Goal: Task Accomplishment & Management: Complete application form

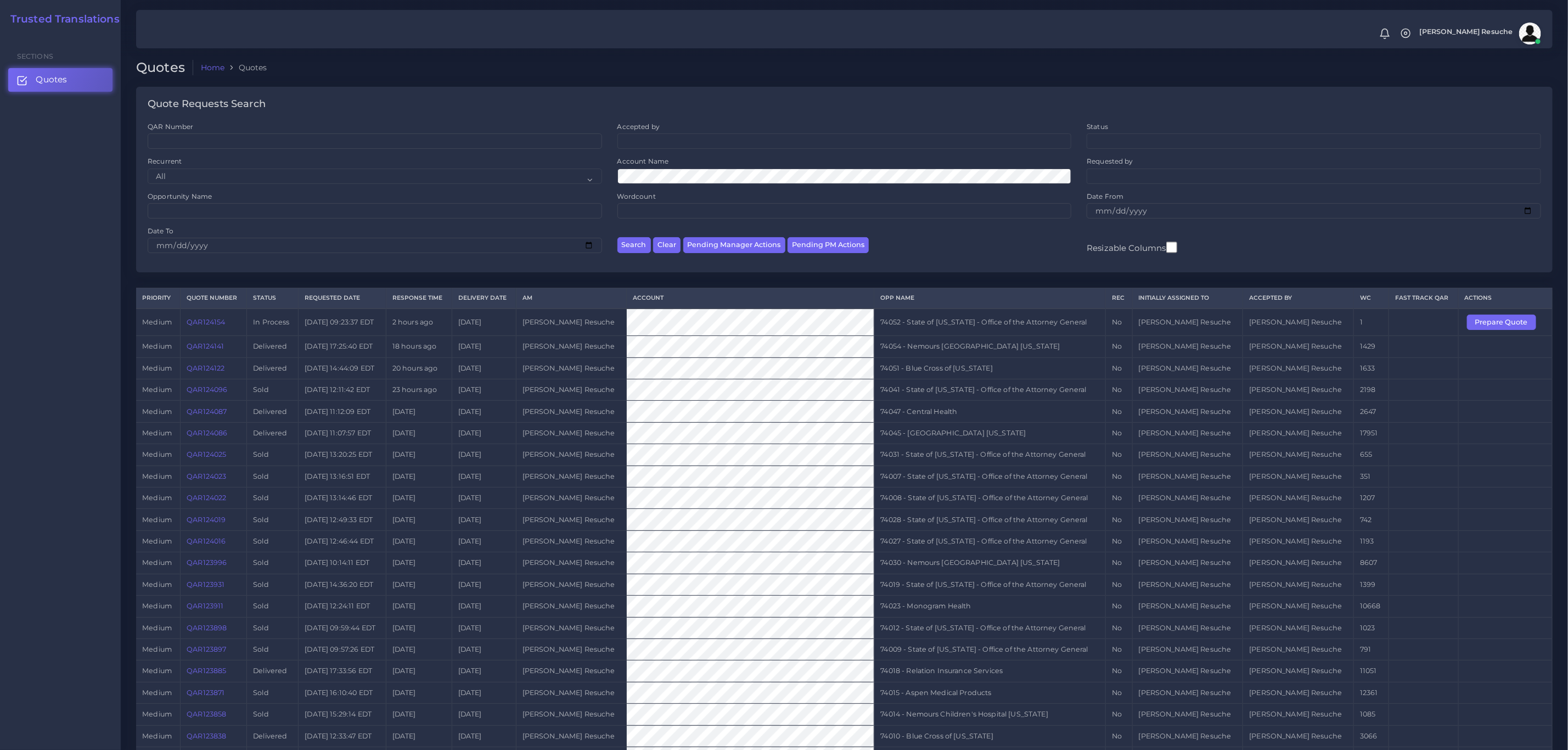
click at [211, 350] on link "QAR124141" at bounding box center [205, 346] width 37 height 8
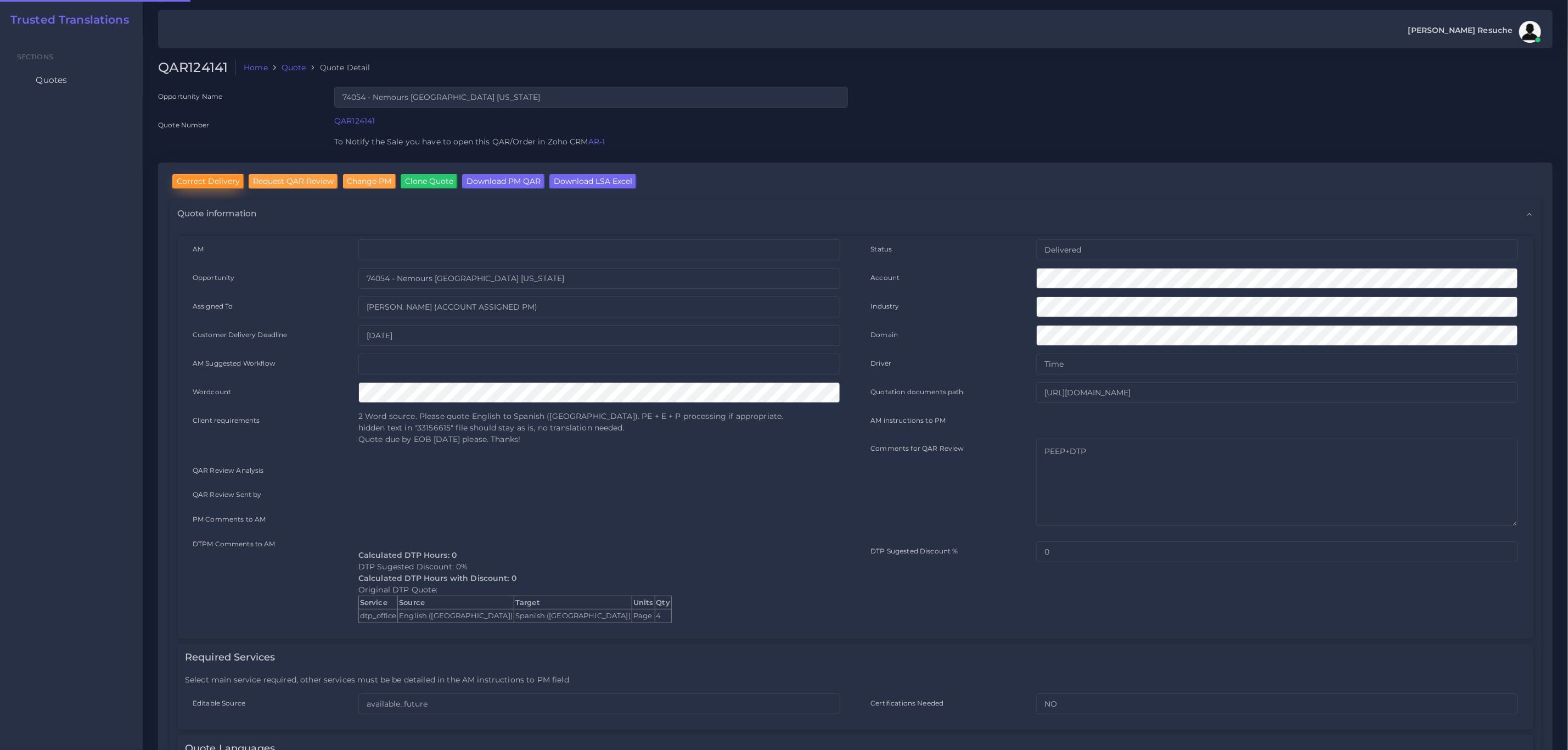
click at [201, 184] on input "Correct Delivery" at bounding box center [208, 181] width 72 height 14
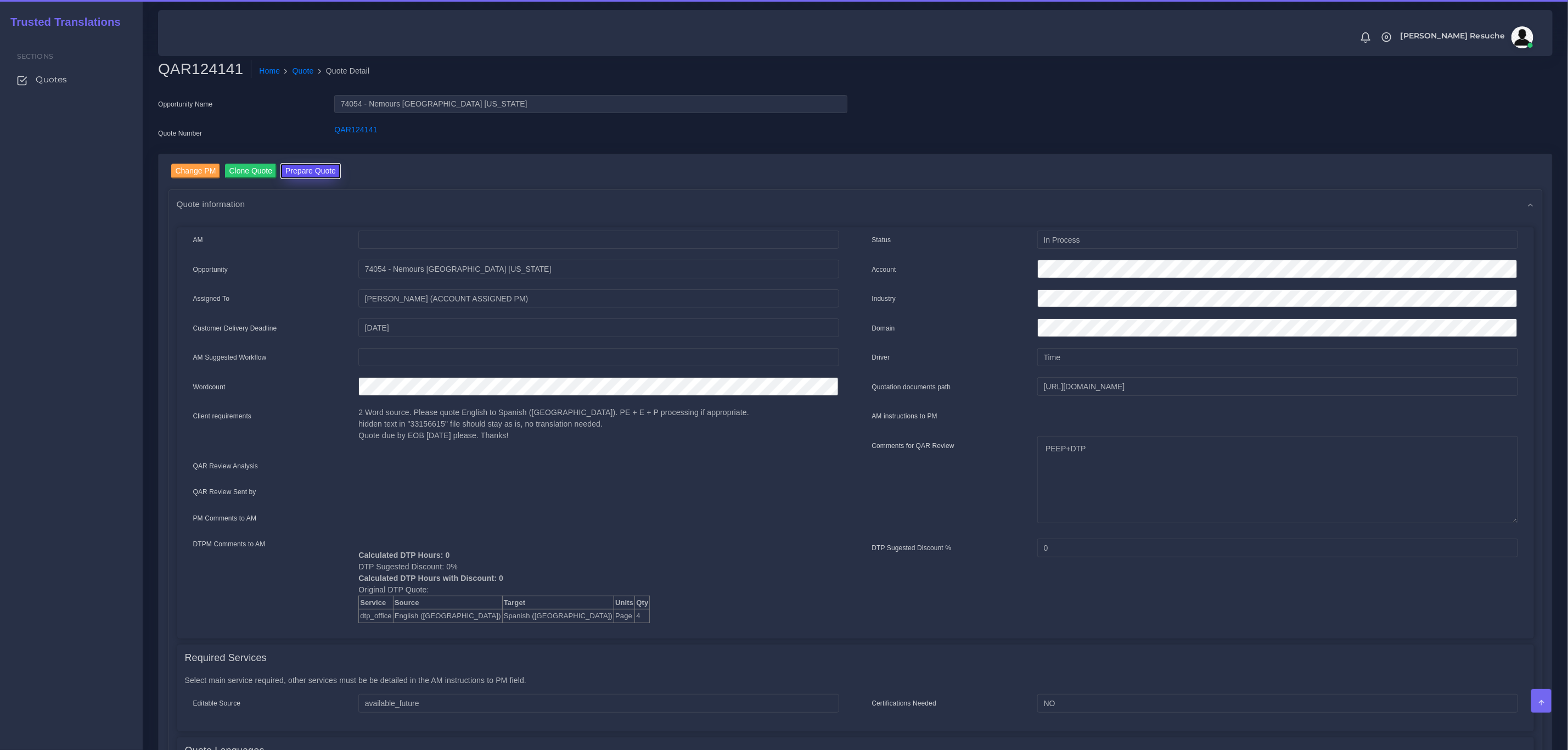
click at [300, 168] on button "Prepare Quote" at bounding box center [310, 171] width 59 height 15
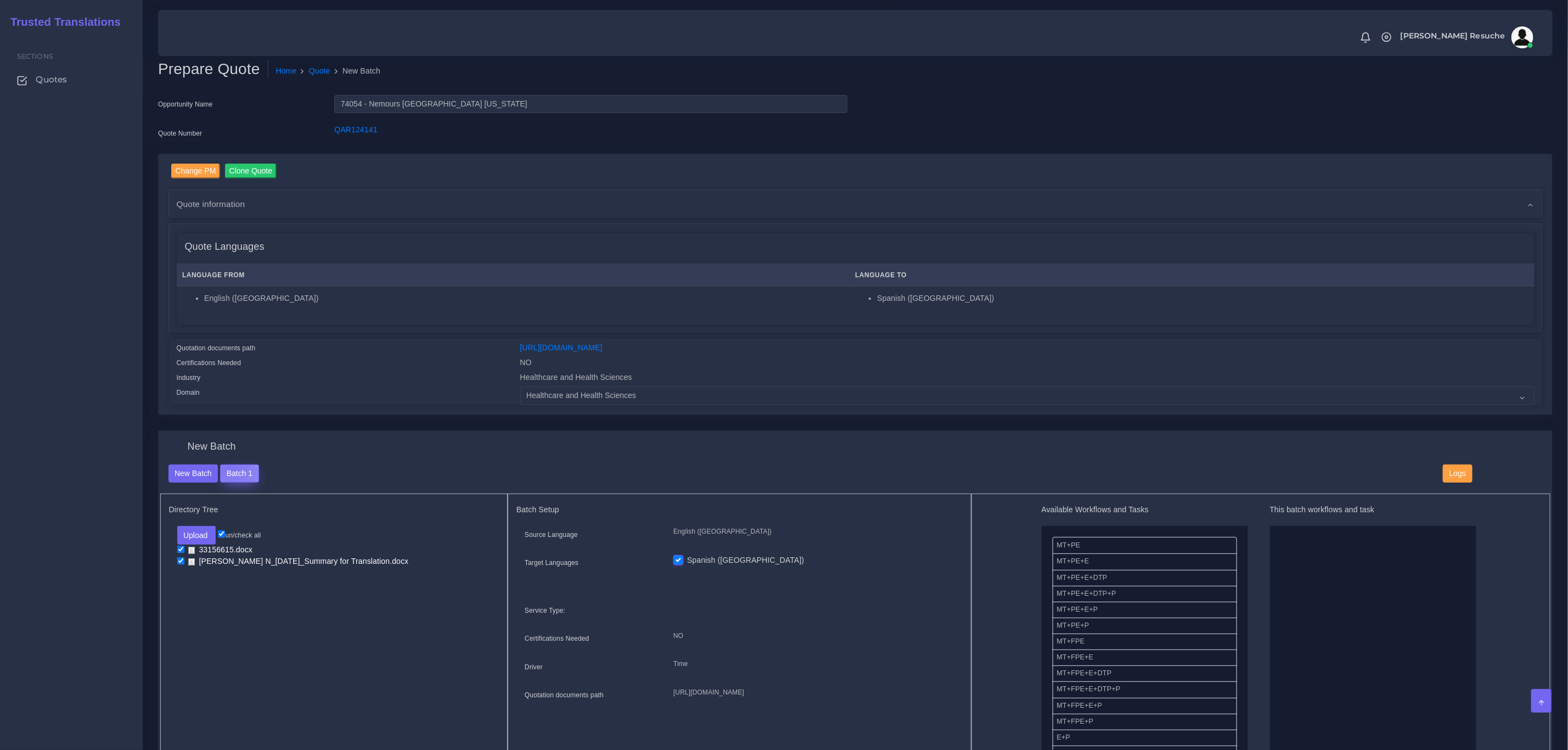
click at [229, 465] on button "Batch 1" at bounding box center [240, 474] width 39 height 19
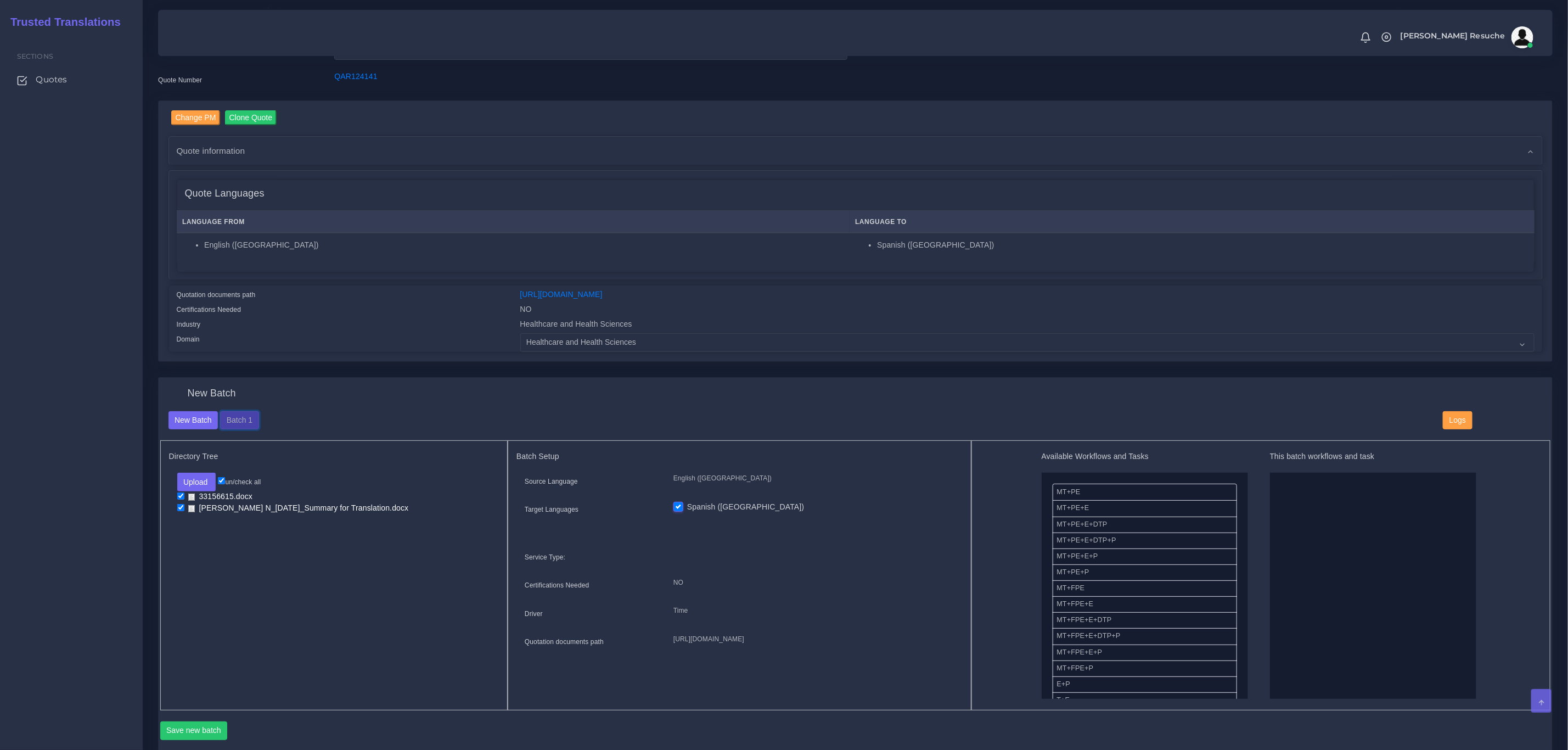
scroll to position [82, 0]
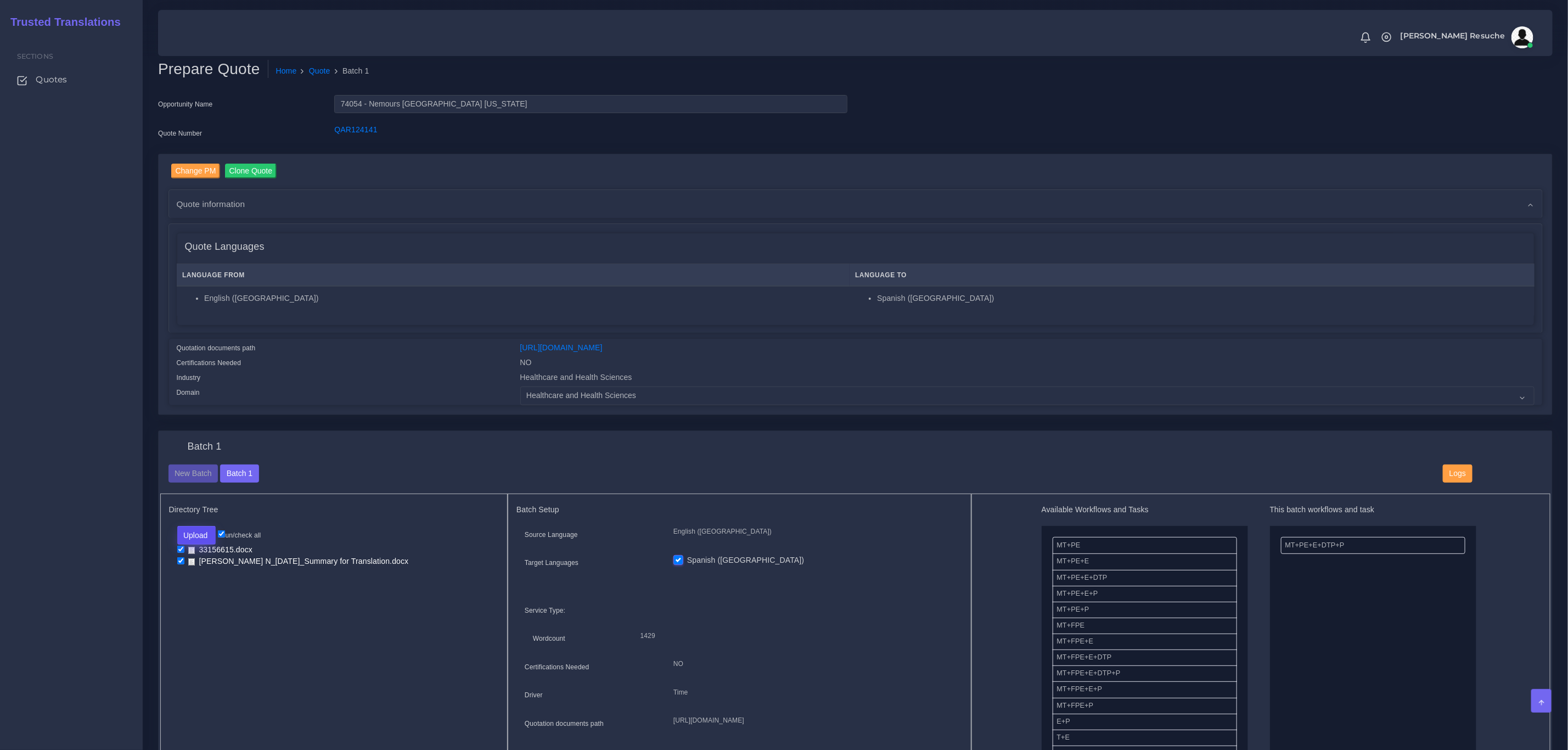
click at [204, 531] on button "Upload" at bounding box center [197, 535] width 39 height 19
click at [208, 577] on label "Files" at bounding box center [215, 577] width 76 height 13
click at [181, 572] on input "checkbox" at bounding box center [181, 572] width 7 height 7
checkbox input "true"
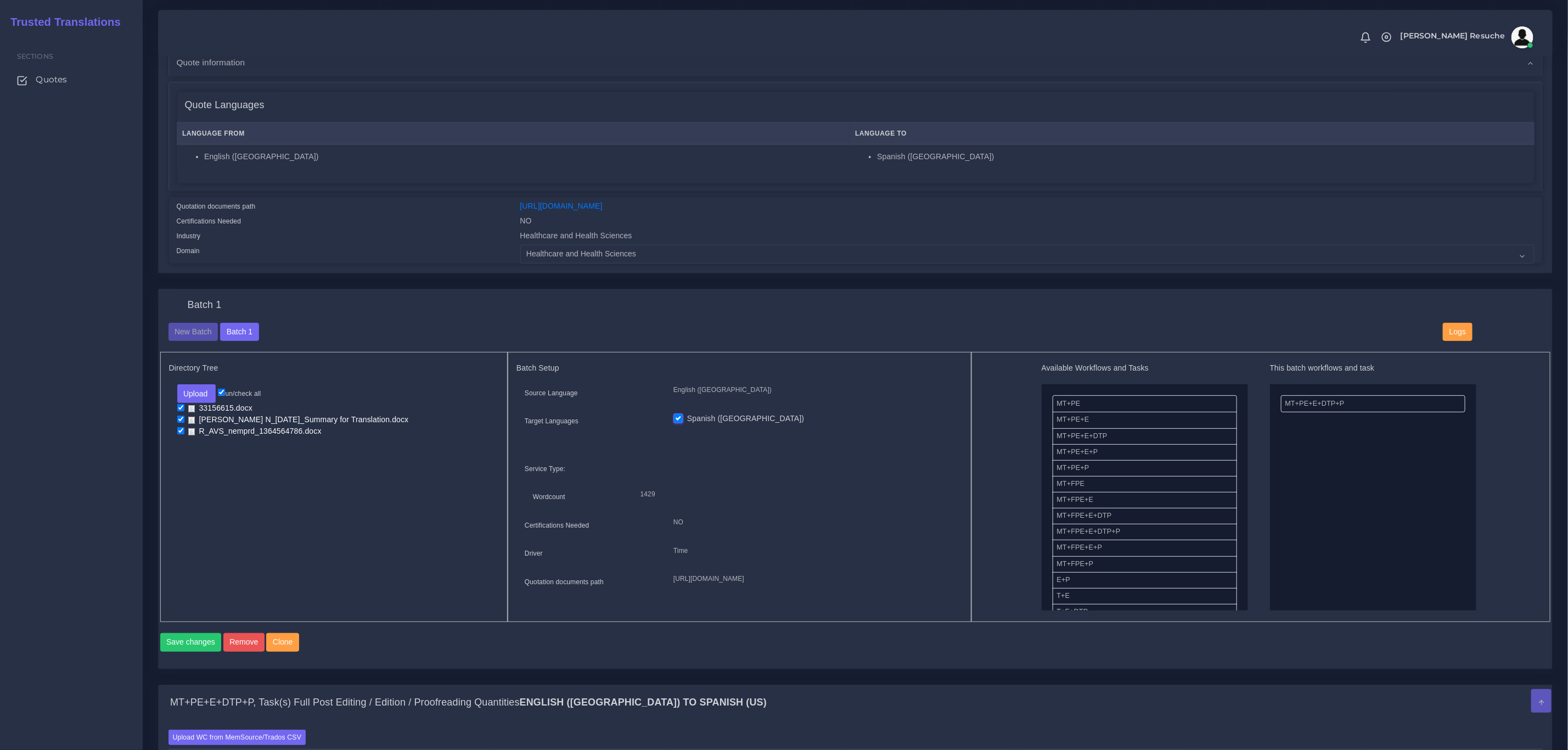
scroll to position [165, 0]
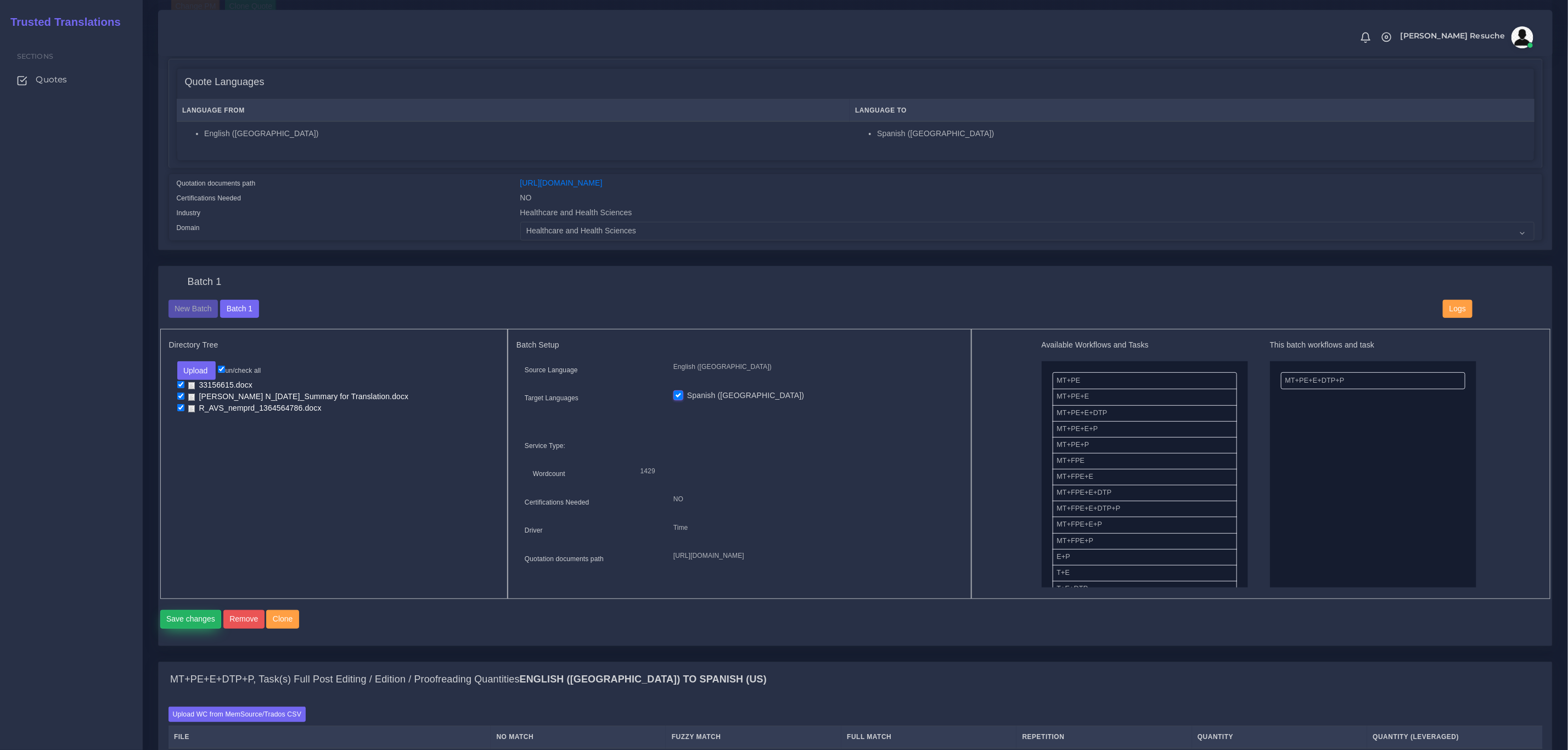
click at [194, 629] on button "Save changes" at bounding box center [190, 620] width 61 height 19
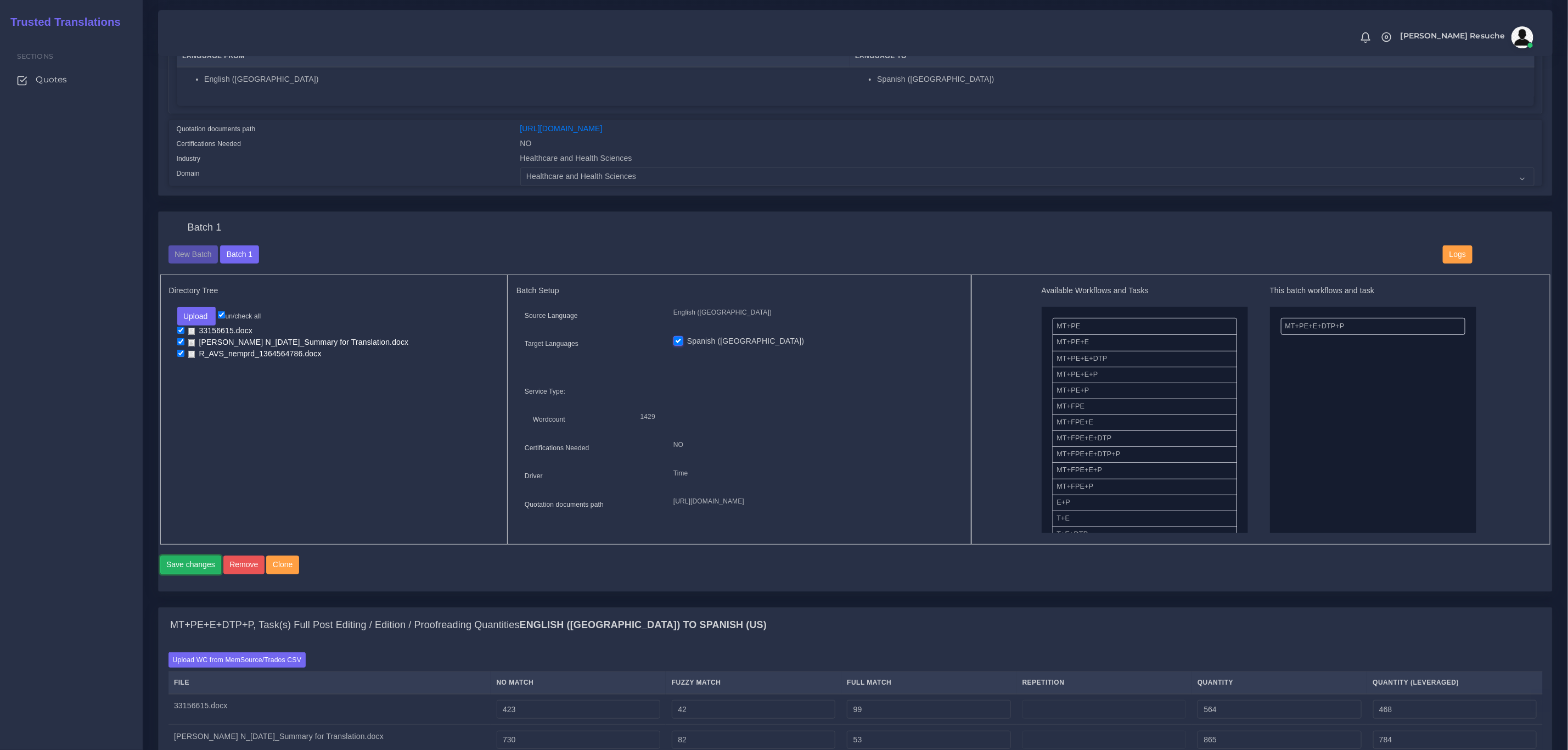
scroll to position [247, 0]
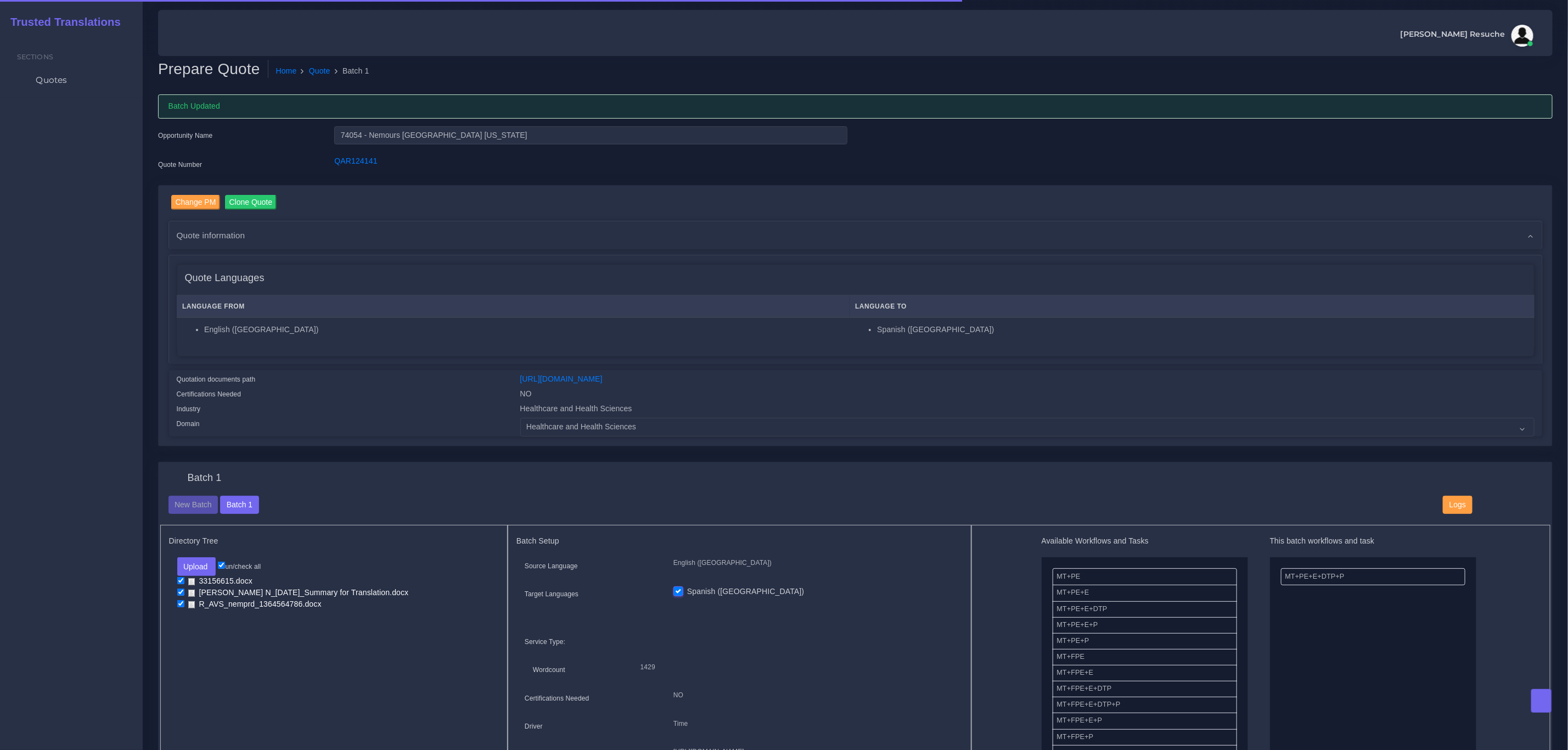
scroll to position [494, 0]
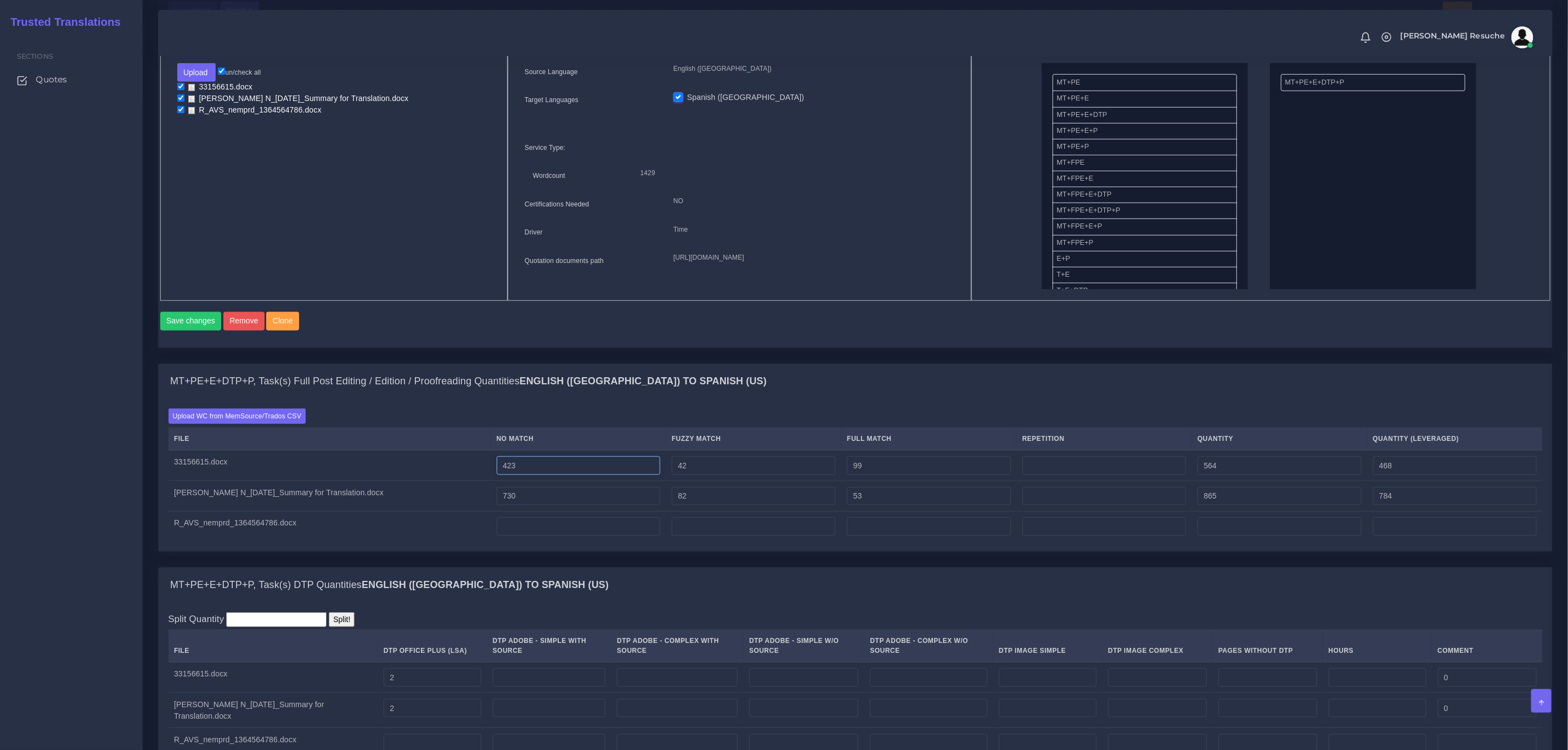
drag, startPoint x: 552, startPoint y: 478, endPoint x: 465, endPoint y: 478, distance: 87.0
click at [465, 478] on tr "33156615.docx 423 42 99 564 468" at bounding box center [856, 465] width 1375 height 31
type input "0"
type input "141"
type input "45"
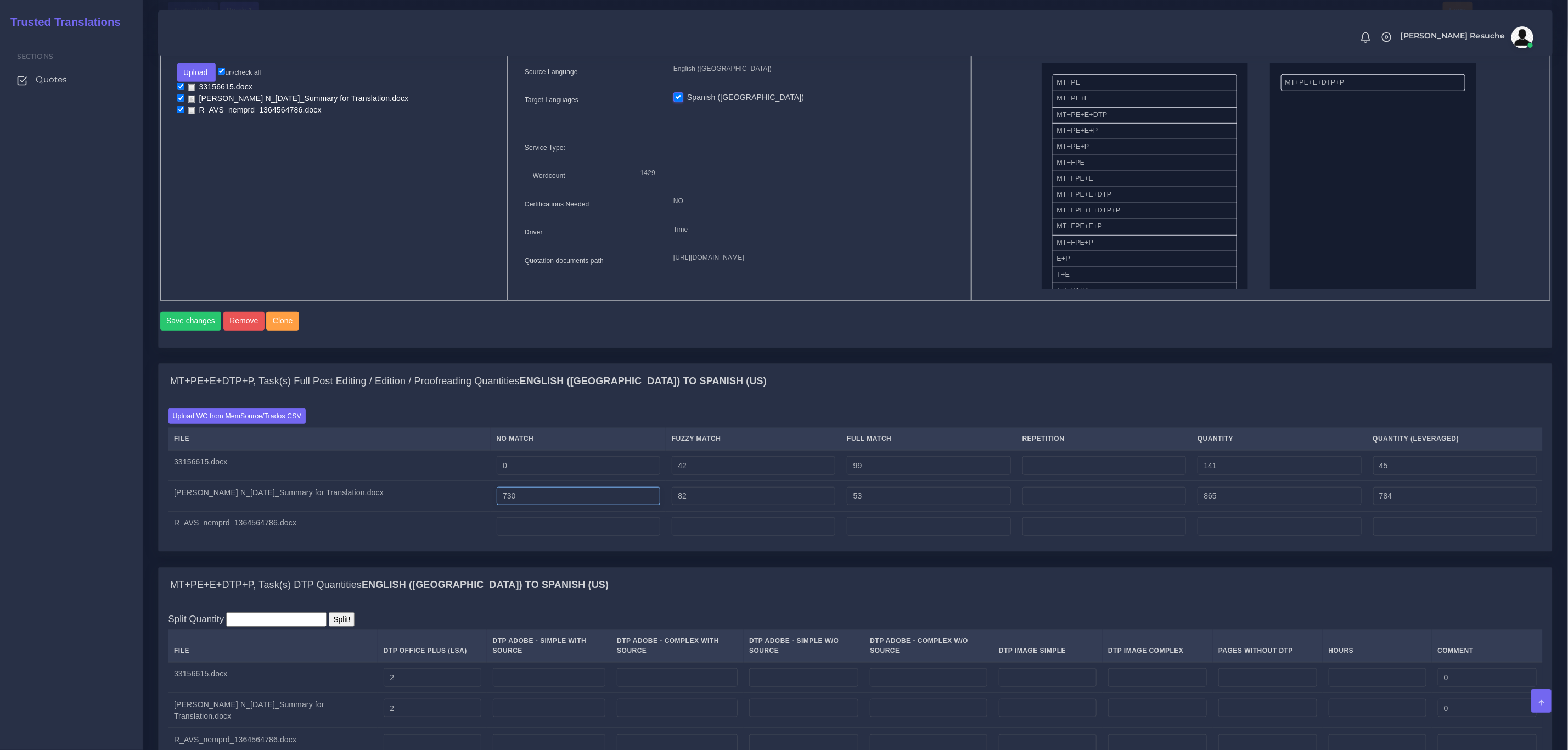
drag, startPoint x: 559, startPoint y: 514, endPoint x: 352, endPoint y: 519, distance: 207.1
click at [345, 512] on tr "Ordonez-Gomez N_08.04.25_Summary for Translation.docx 730 82 53 865 784" at bounding box center [856, 496] width 1375 height 31
type input "0"
type input "135"
type input "54"
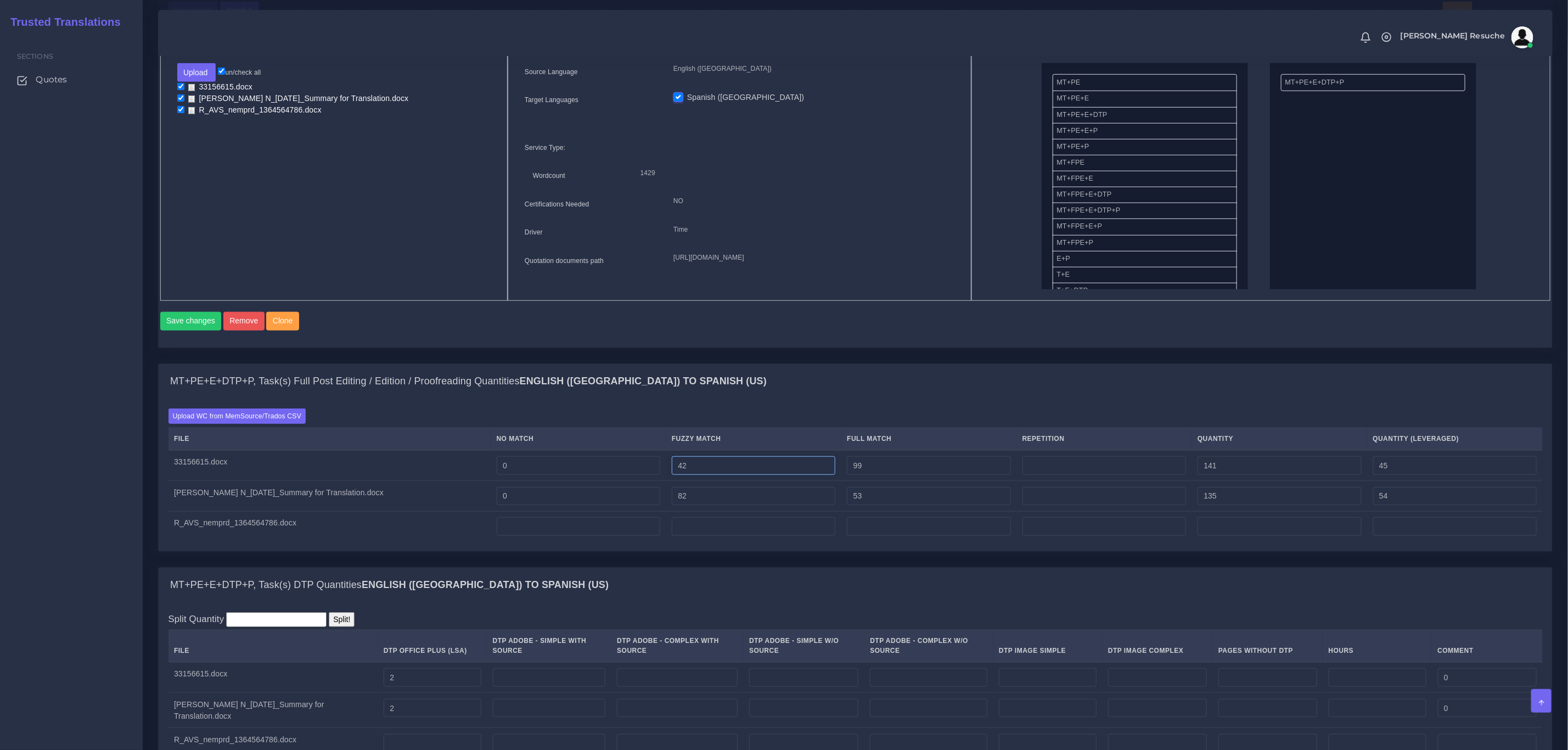
drag, startPoint x: 724, startPoint y: 481, endPoint x: 628, endPoint y: 501, distance: 98.1
click at [564, 481] on tr "33156615.docx 0 42 99 141 45" at bounding box center [856, 465] width 1375 height 31
type input "0"
type input "99"
type input "24"
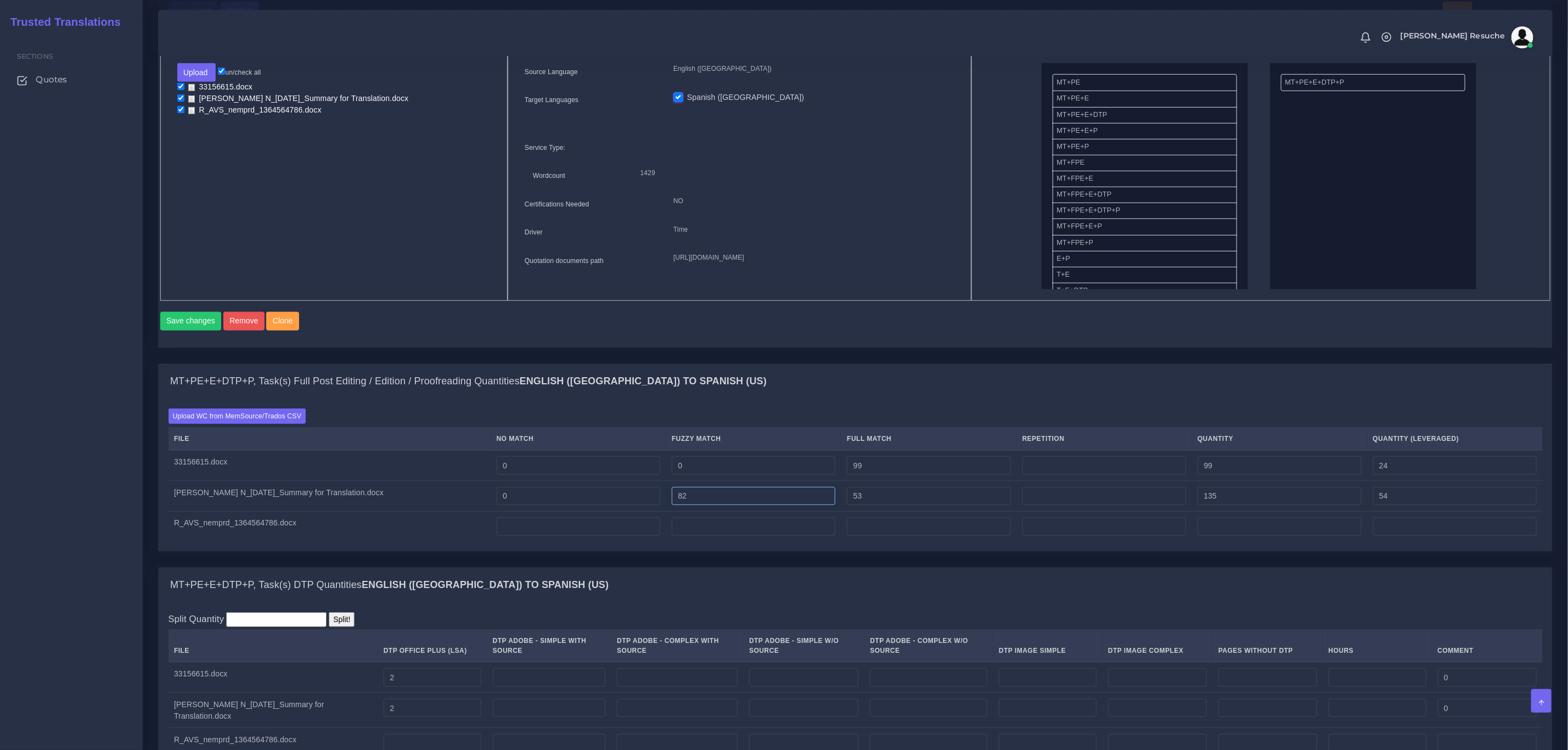
drag, startPoint x: 717, startPoint y: 516, endPoint x: 579, endPoint y: 519, distance: 138.0
click at [579, 512] on tr "Ordonez-Gomez N_08.04.25_Summary for Translation.docx 0 82 53 135 54" at bounding box center [856, 496] width 1375 height 31
type input "0"
type input "53"
type input "13"
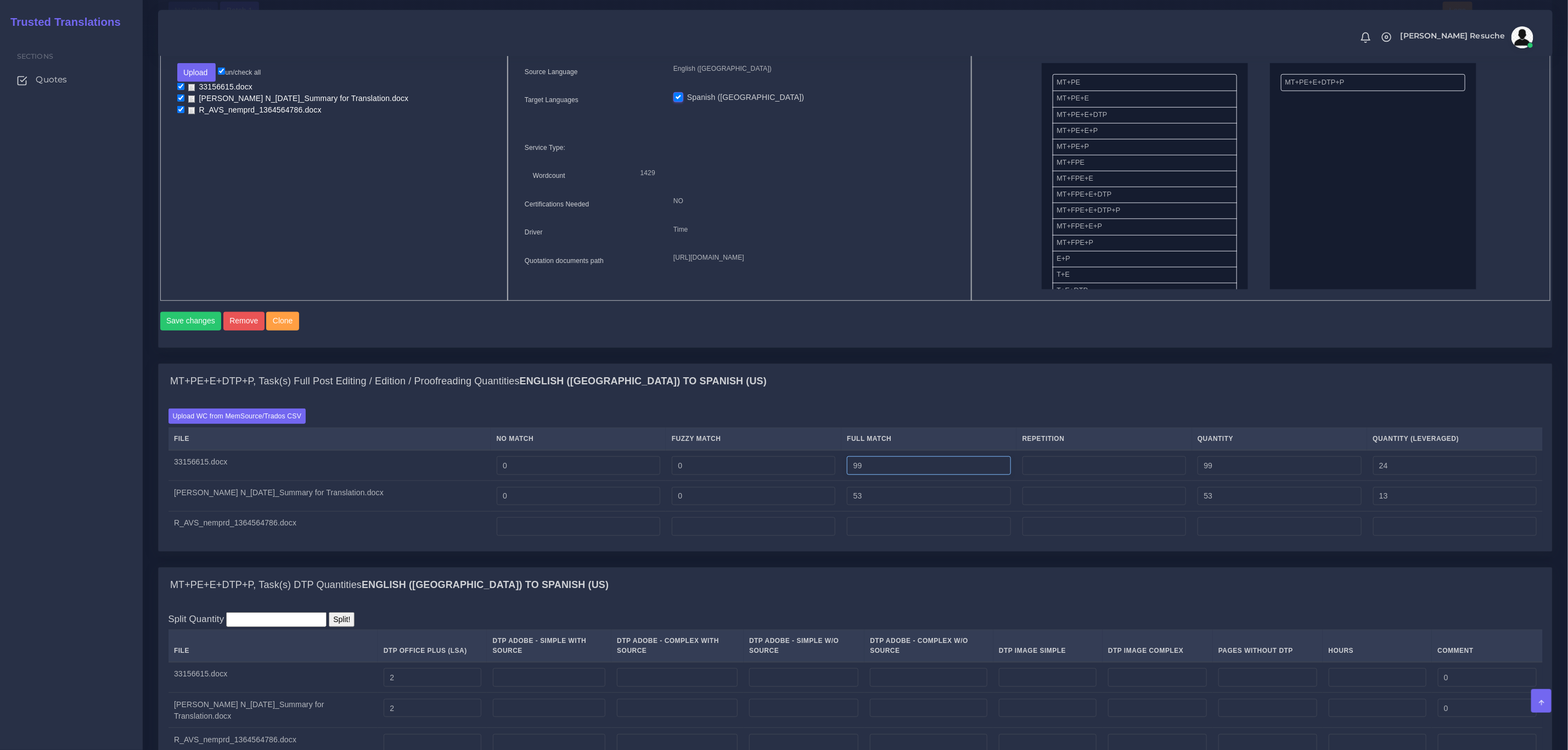
drag, startPoint x: 920, startPoint y: 481, endPoint x: 718, endPoint y: 511, distance: 204.2
click at [718, 511] on tbody "33156615.docx 0 0 99 99 24 0 0 53 53 13" at bounding box center [856, 496] width 1375 height 92
type input "0"
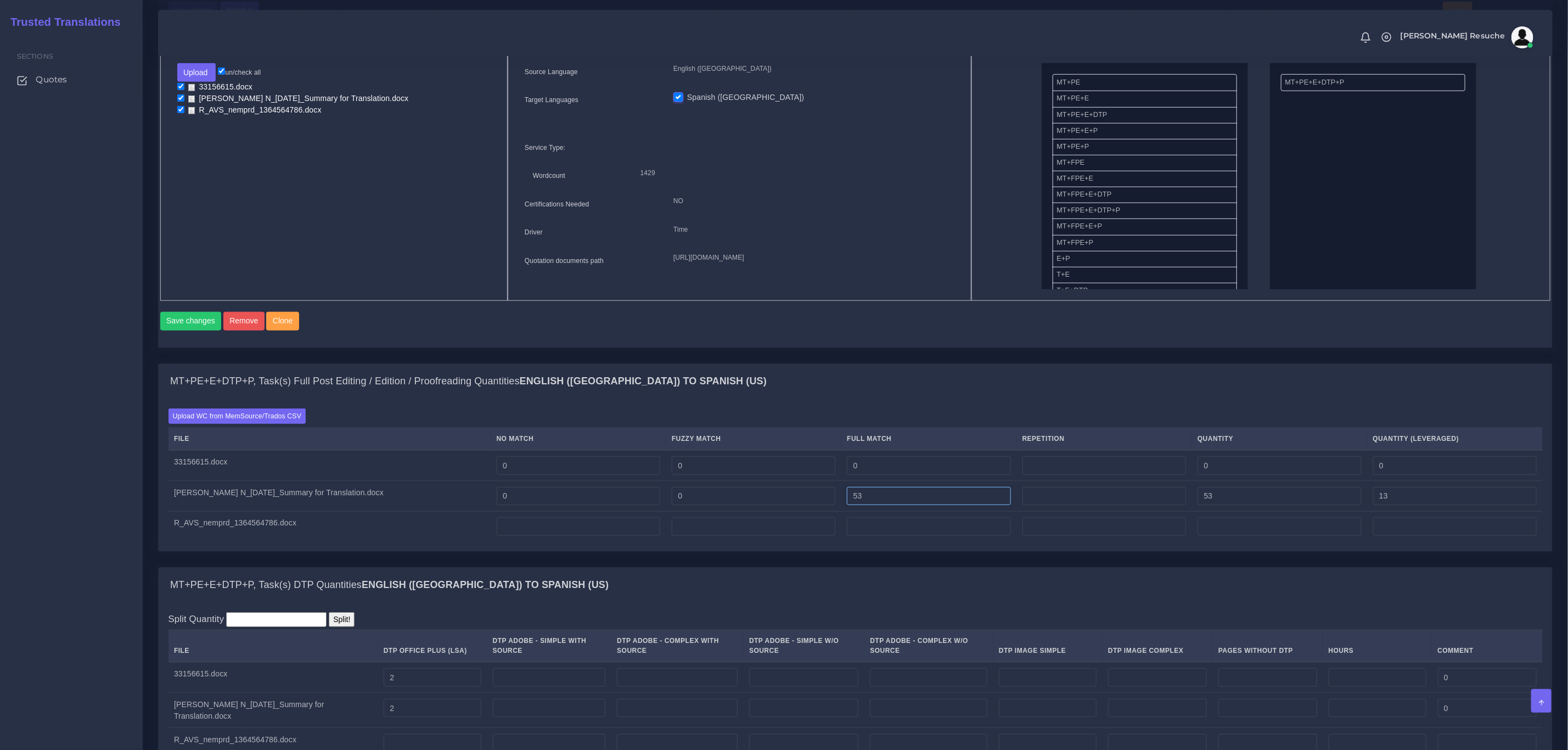
drag, startPoint x: 891, startPoint y: 513, endPoint x: 649, endPoint y: 492, distance: 242.9
click at [649, 492] on tbody "33156615.docx 0 0 0 0 0 0 0 53 53 13" at bounding box center [856, 496] width 1375 height 92
type input "0"
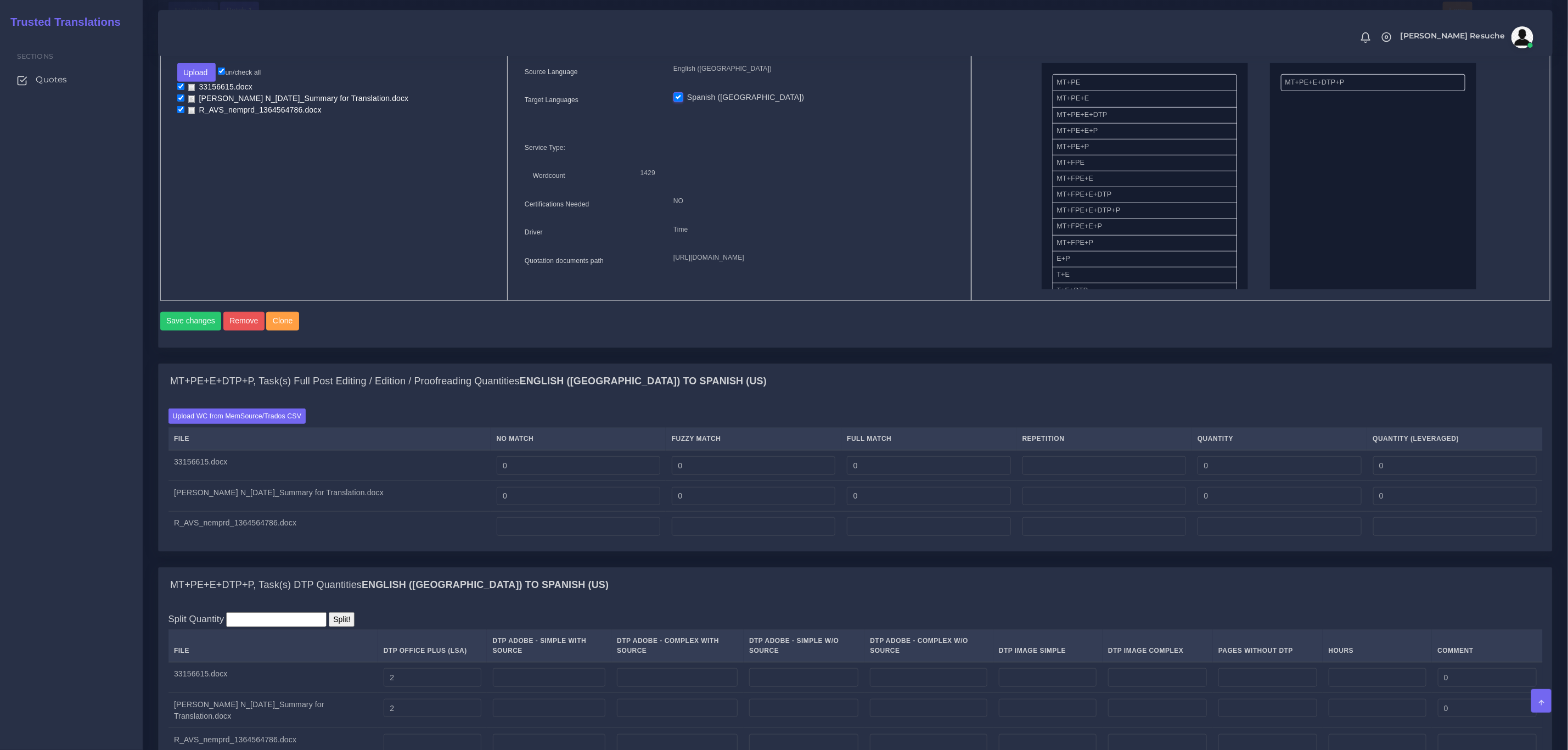
click at [0, 0] on div "Batch 1 New Batch Batch 1 Logs Files" at bounding box center [0, 0] width 0 height 0
click at [223, 440] on div "Upload WC from MemSource/Trados CSV File No Match Fuzzy Match Full Match Repeti…" at bounding box center [856, 475] width 1375 height 133
click at [224, 423] on label "Upload WC from MemSource/Trados CSV" at bounding box center [237, 416] width 138 height 15
click at [0, 0] on input "Upload WC from MemSource/Trados CSV" at bounding box center [0, 0] width 0 height 0
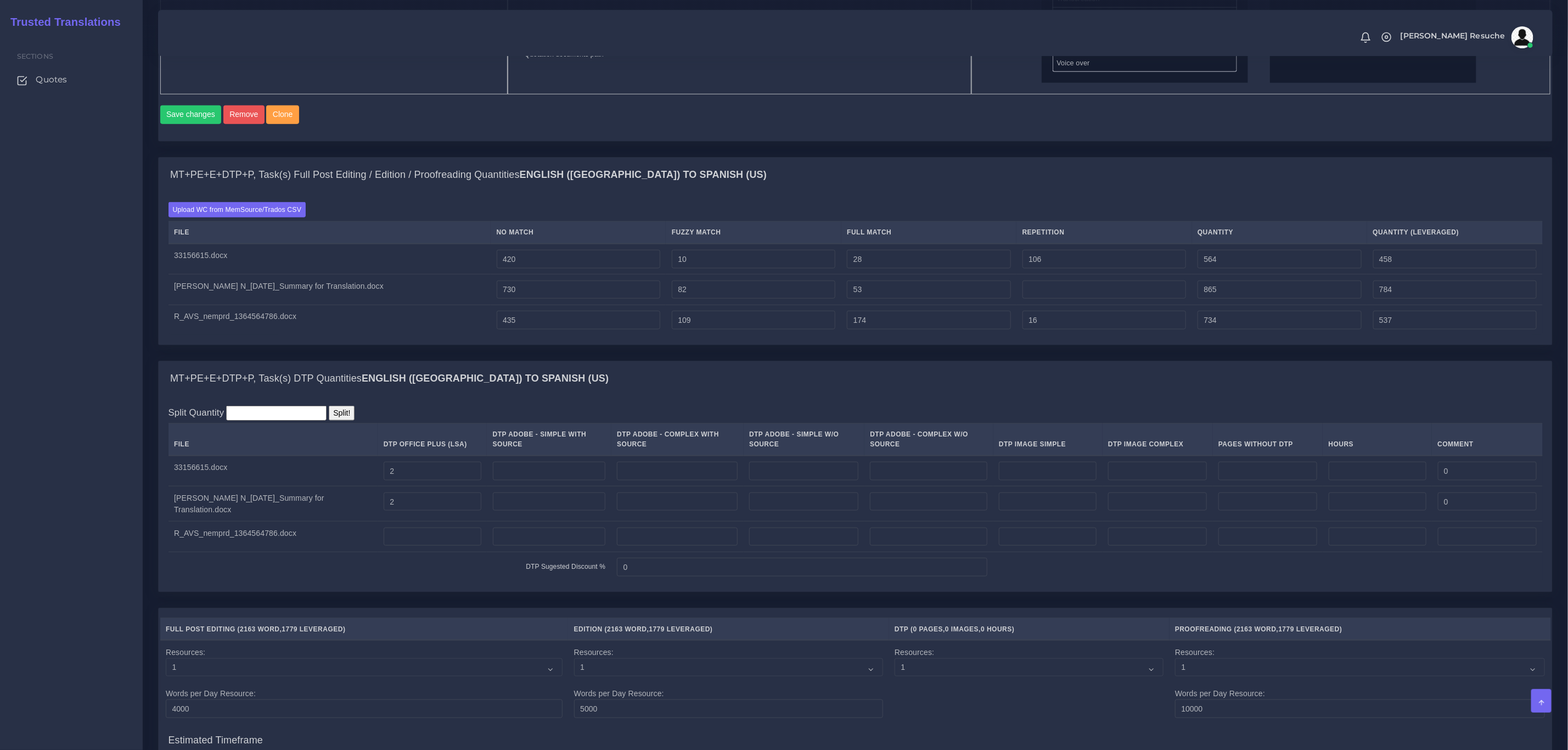
scroll to position [742, 0]
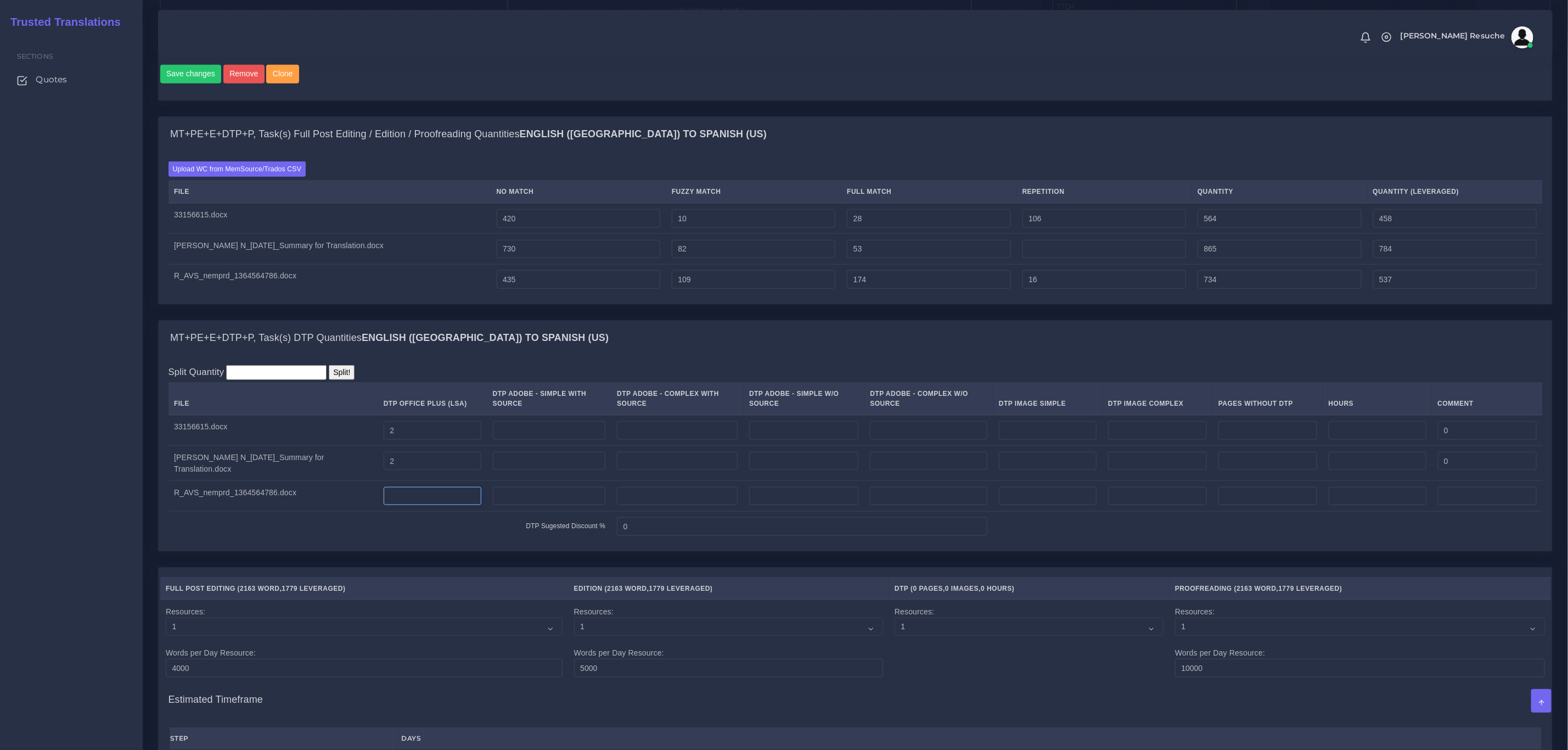
click at [440, 506] on input "number" at bounding box center [432, 497] width 98 height 19
type input "2"
click at [733, 356] on div "MT+PE+E+DTP+P, Task(s) DTP Quantities English (US) TO Spanish (US)" at bounding box center [856, 338] width 1393 height 35
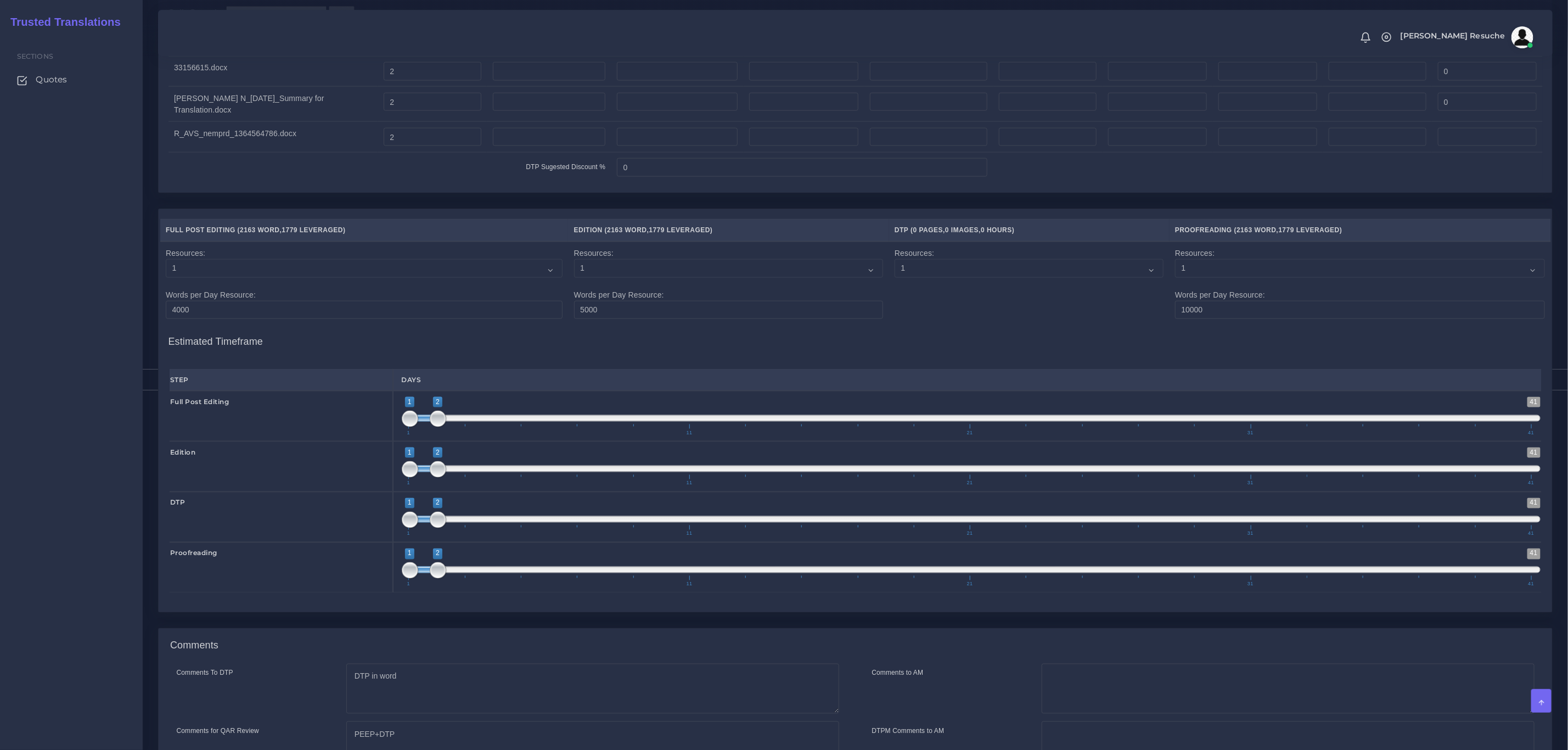
scroll to position [1244, 0]
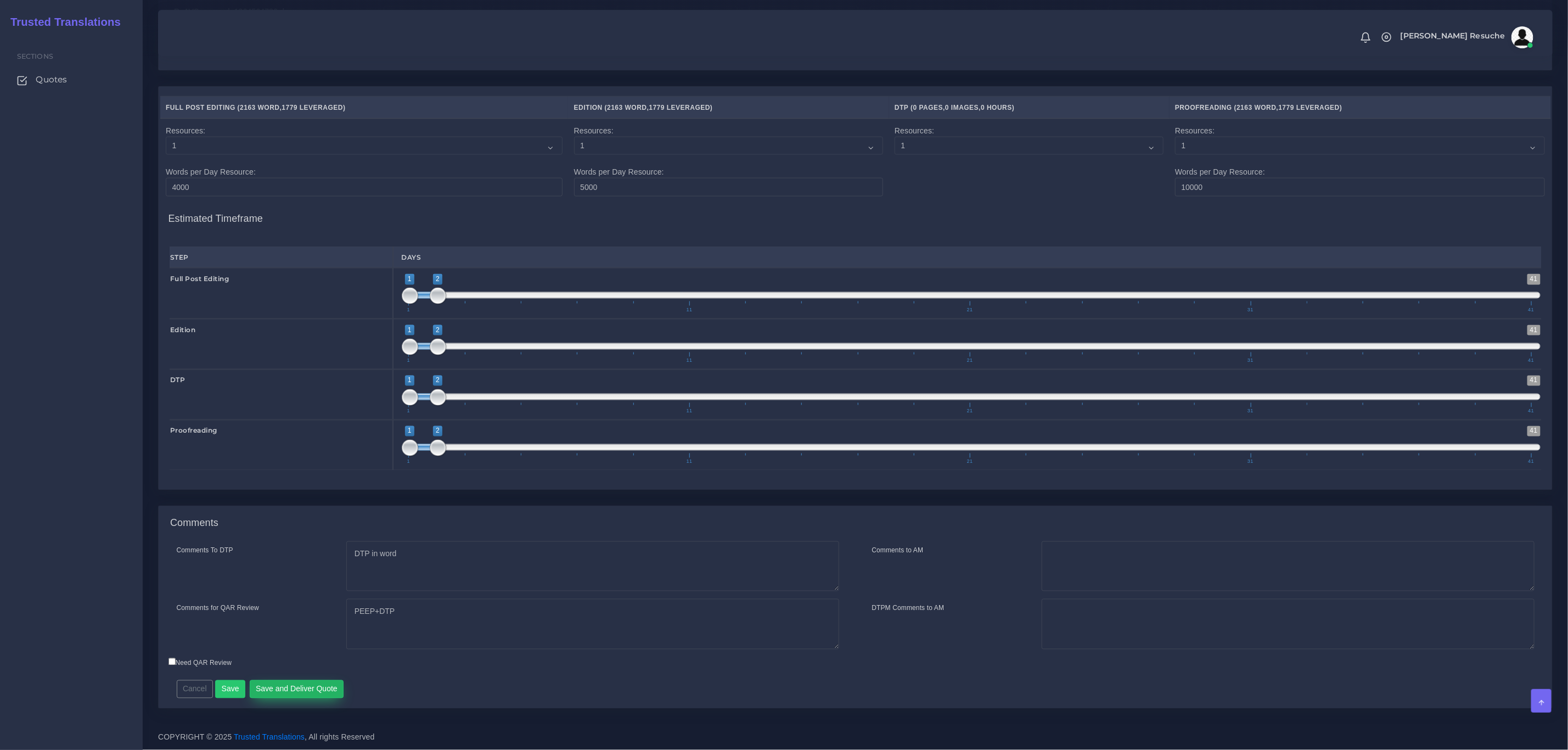
click at [327, 680] on button "Save and Deliver Quote" at bounding box center [297, 689] width 94 height 19
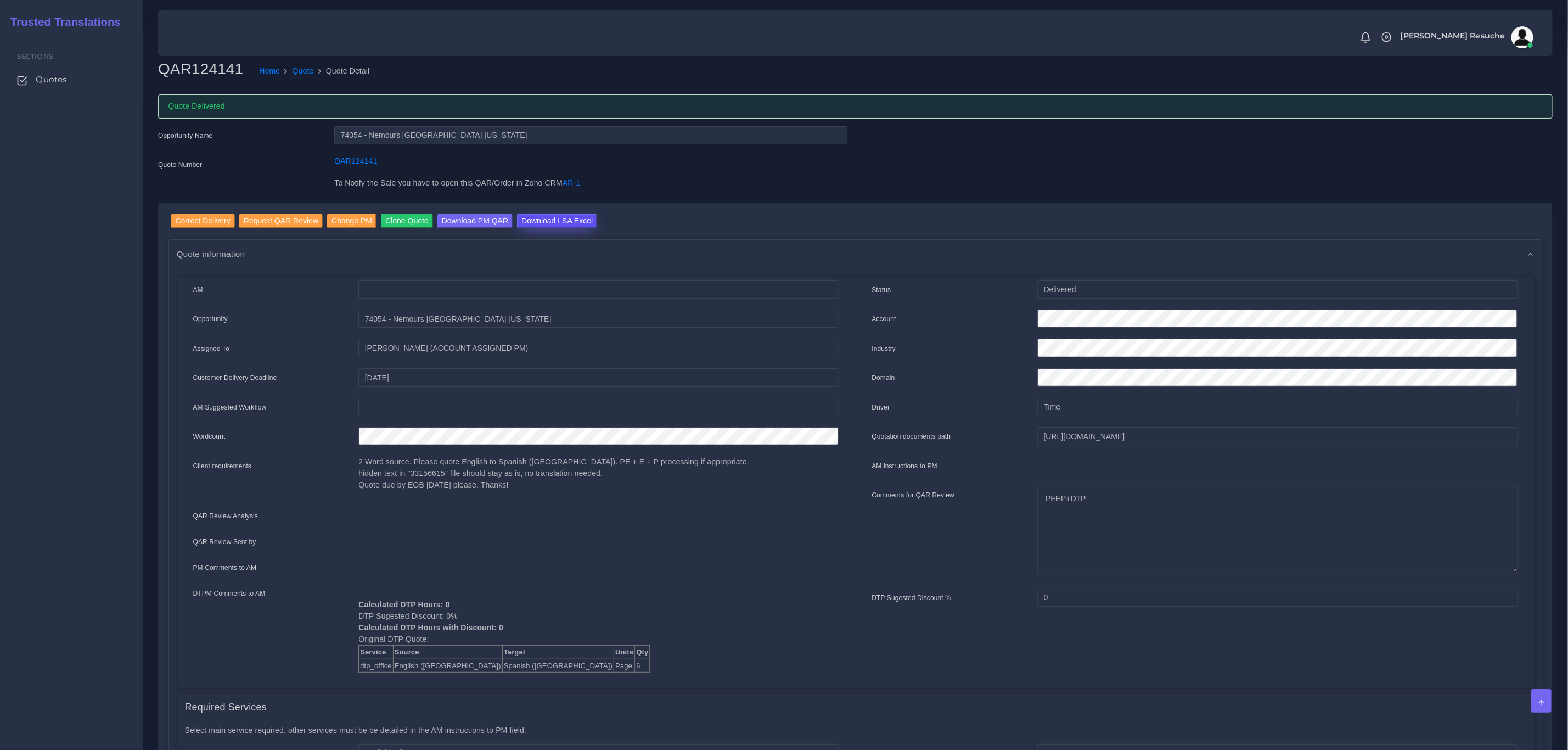
click at [544, 216] on input "Download LSA Excel" at bounding box center [557, 221] width 80 height 15
drag, startPoint x: 289, startPoint y: 67, endPoint x: 550, endPoint y: 338, distance: 376.2
click at [293, 67] on link "Quote" at bounding box center [303, 72] width 21 height 12
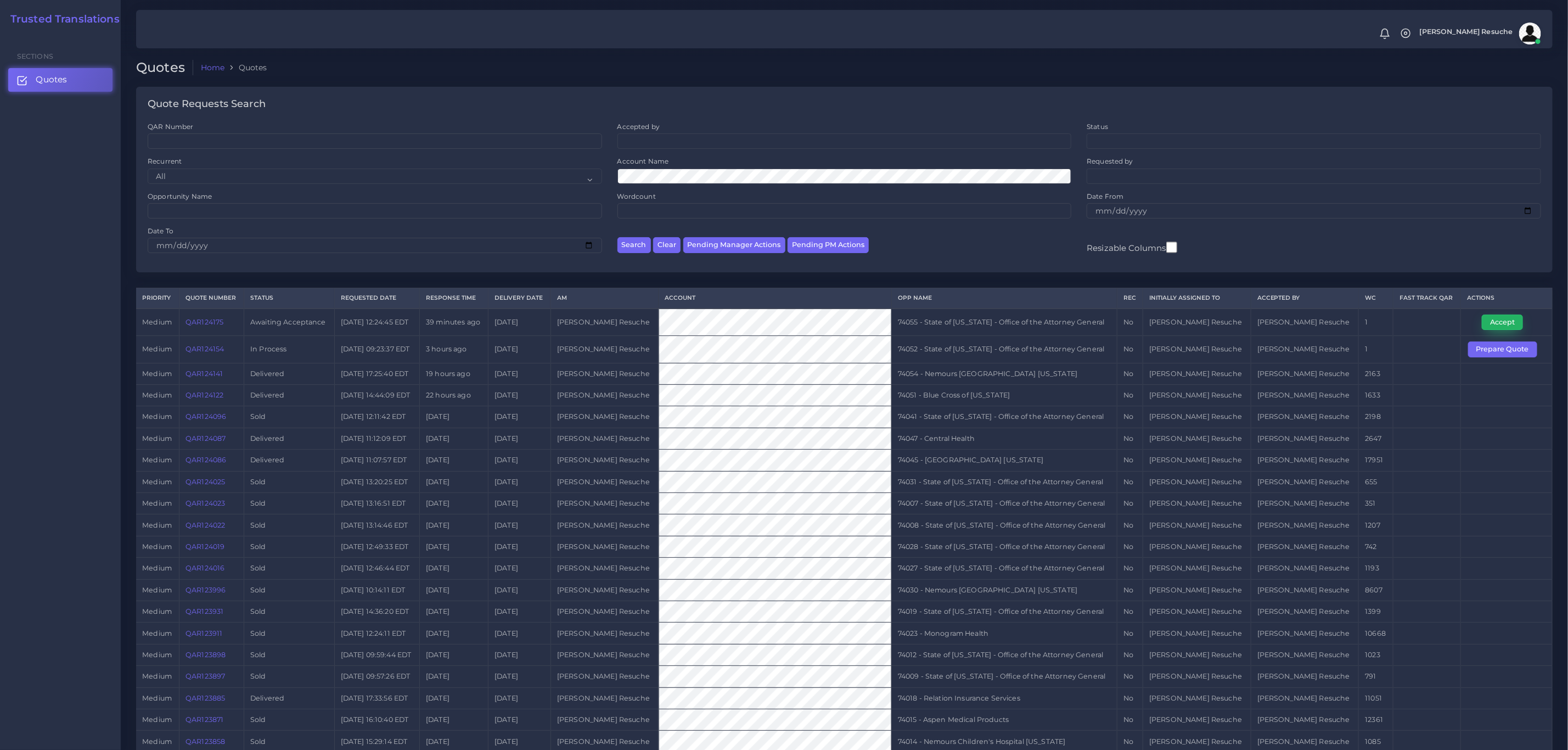
click at [1485, 327] on button "Accept" at bounding box center [1502, 322] width 41 height 15
click at [943, 325] on td "74055 - State of [US_STATE] - Office of the Attorney General" at bounding box center [1004, 322] width 225 height 28
copy tr "74055 - State of [US_STATE] - Office of the Attorney General"
